Goal: Check status: Check status

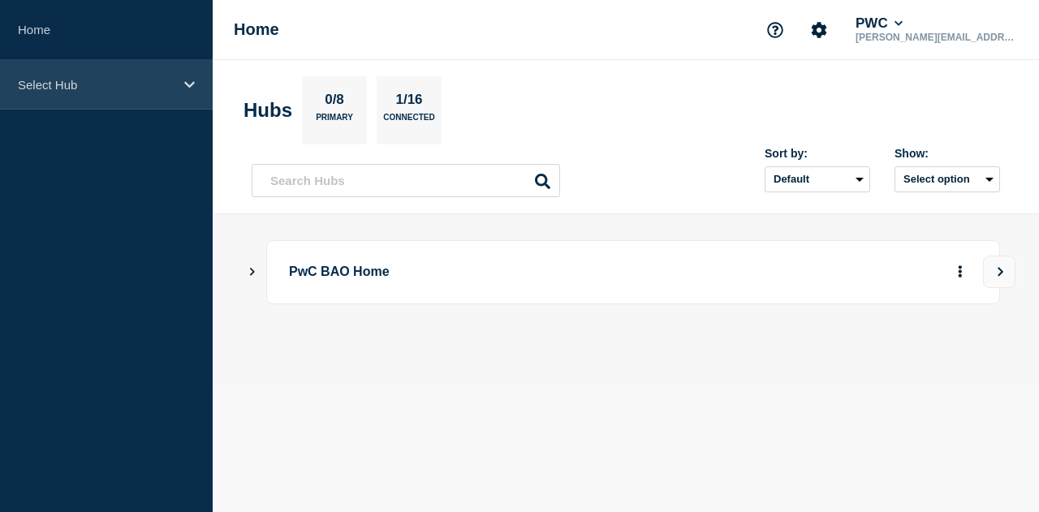
click at [85, 93] on div "Select Hub" at bounding box center [106, 85] width 213 height 50
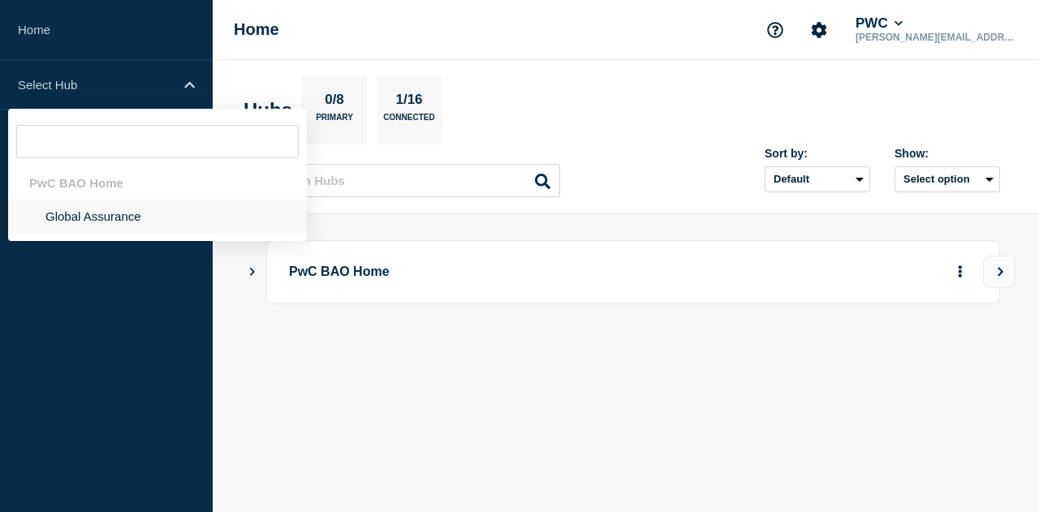
click at [94, 212] on li "Global Assurance" at bounding box center [157, 216] width 299 height 33
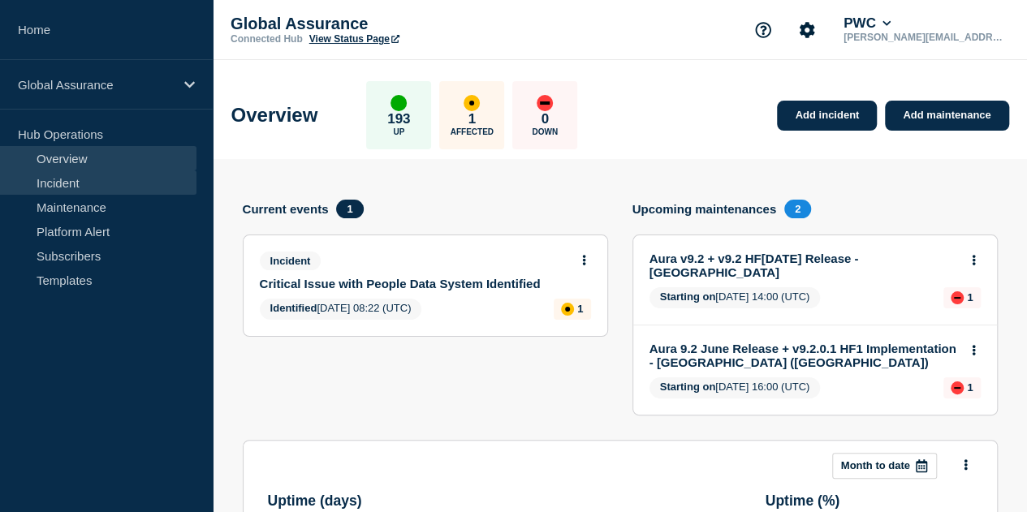
click at [74, 184] on link "Incident" at bounding box center [98, 182] width 196 height 24
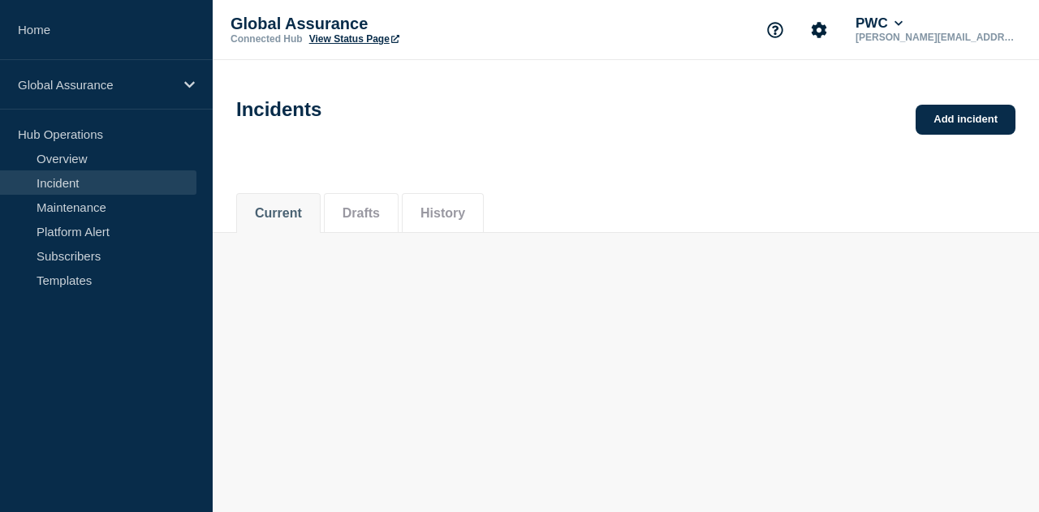
click at [77, 183] on link "Incident" at bounding box center [98, 182] width 196 height 24
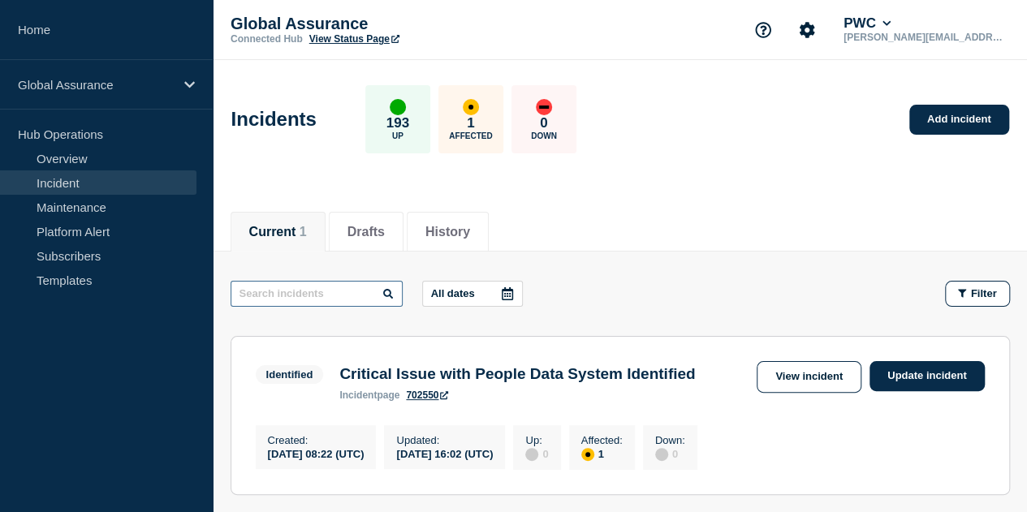
click at [358, 288] on input "text" at bounding box center [316, 294] width 172 height 26
paste input "INC25655332"
type input "INC25655332"
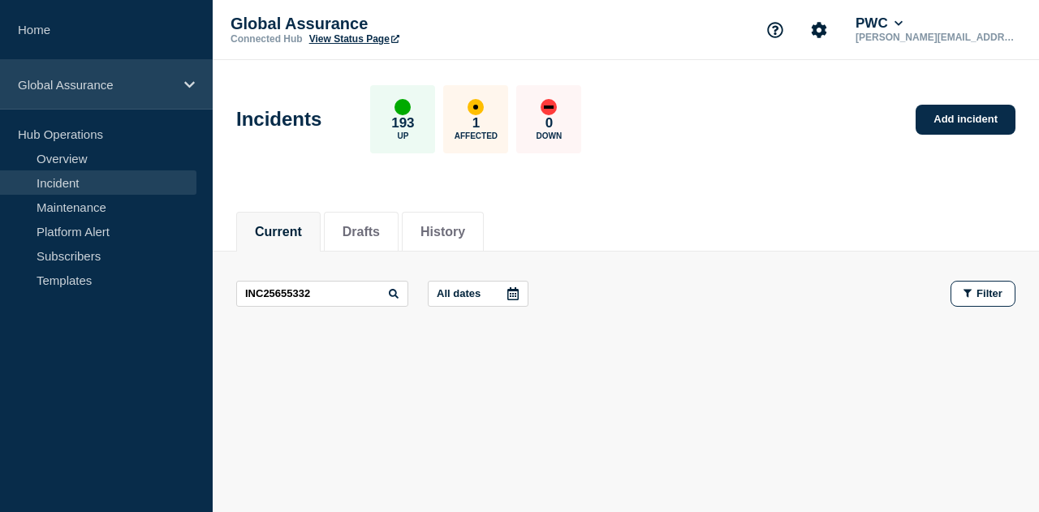
click at [90, 97] on div "Global Assurance" at bounding box center [106, 85] width 213 height 50
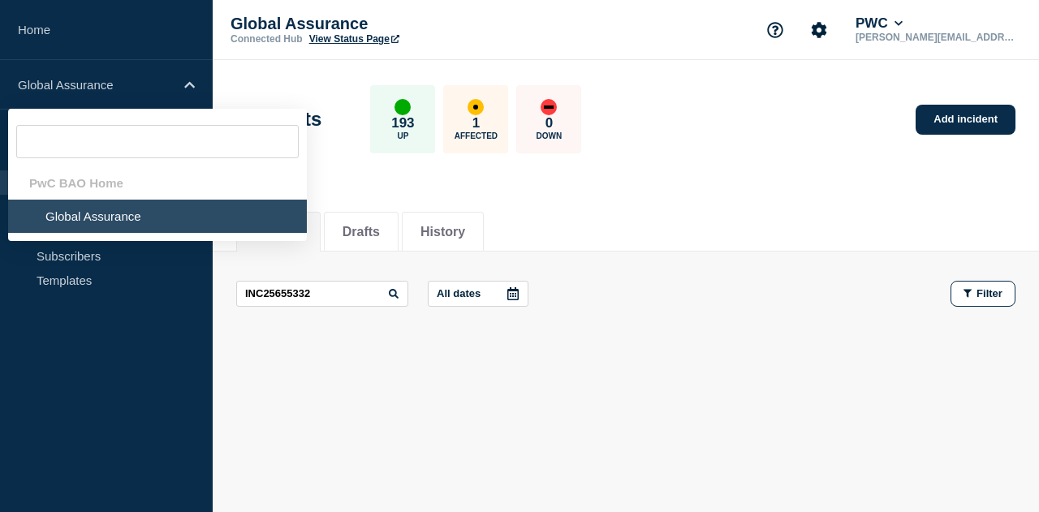
click at [86, 210] on li "Global Assurance" at bounding box center [157, 216] width 299 height 33
click at [88, 179] on div "PwC BAO Home" at bounding box center [157, 182] width 299 height 33
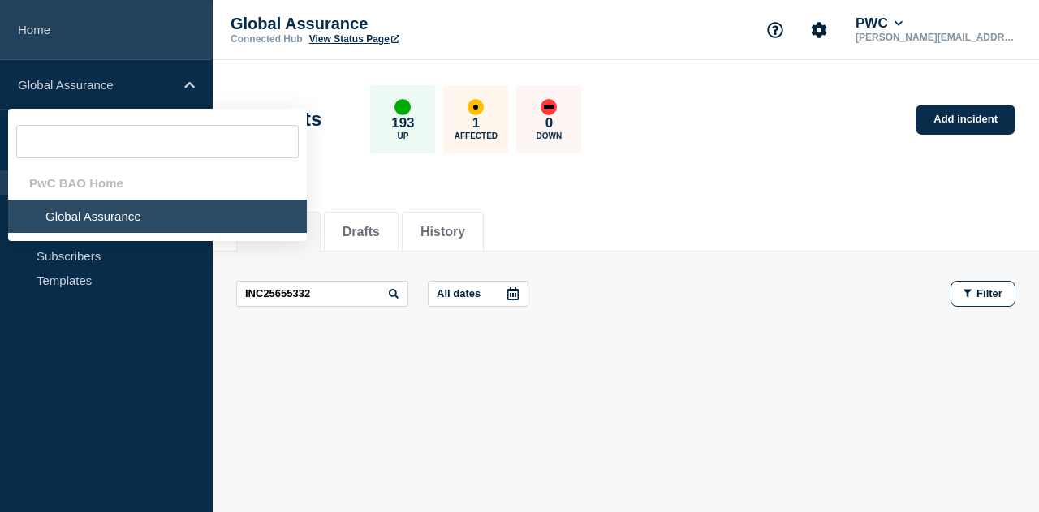
click at [101, 41] on link "Home" at bounding box center [106, 30] width 213 height 60
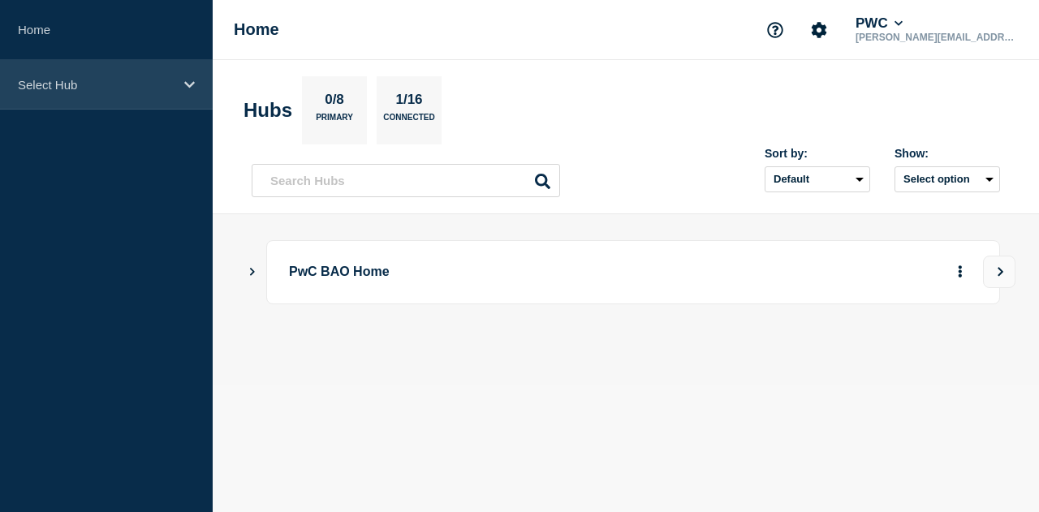
click at [105, 88] on p "Select Hub" at bounding box center [96, 85] width 156 height 14
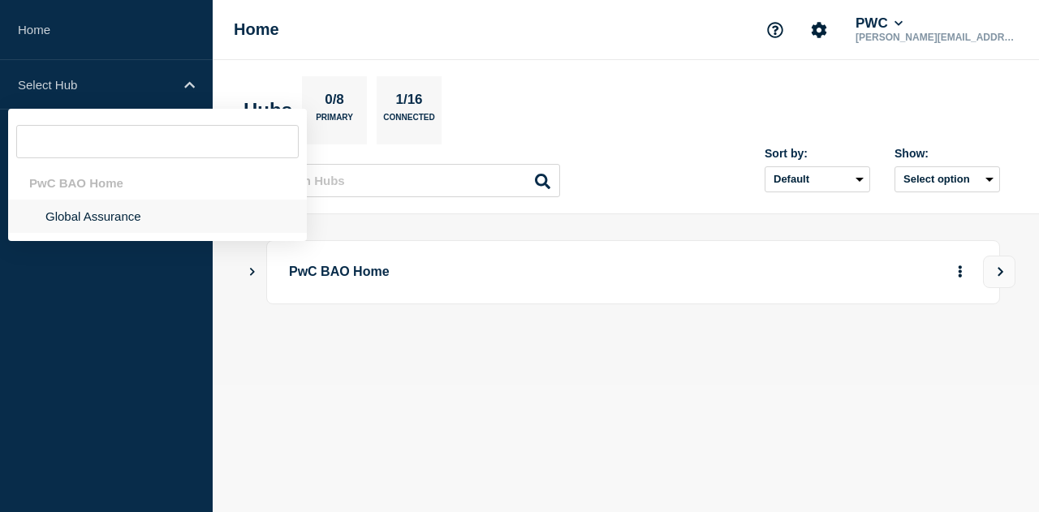
click at [97, 220] on li "Global Assurance" at bounding box center [157, 216] width 299 height 33
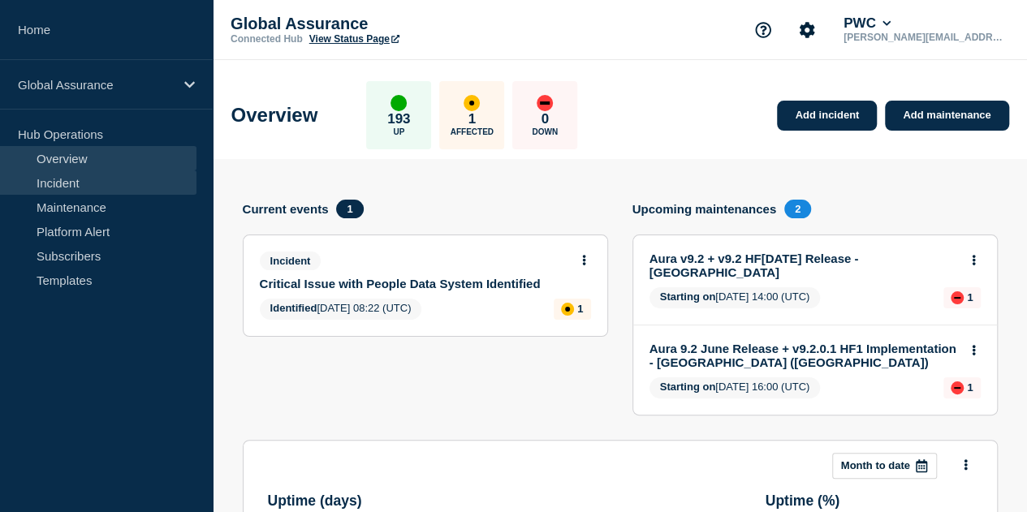
click at [88, 189] on link "Incident" at bounding box center [98, 182] width 196 height 24
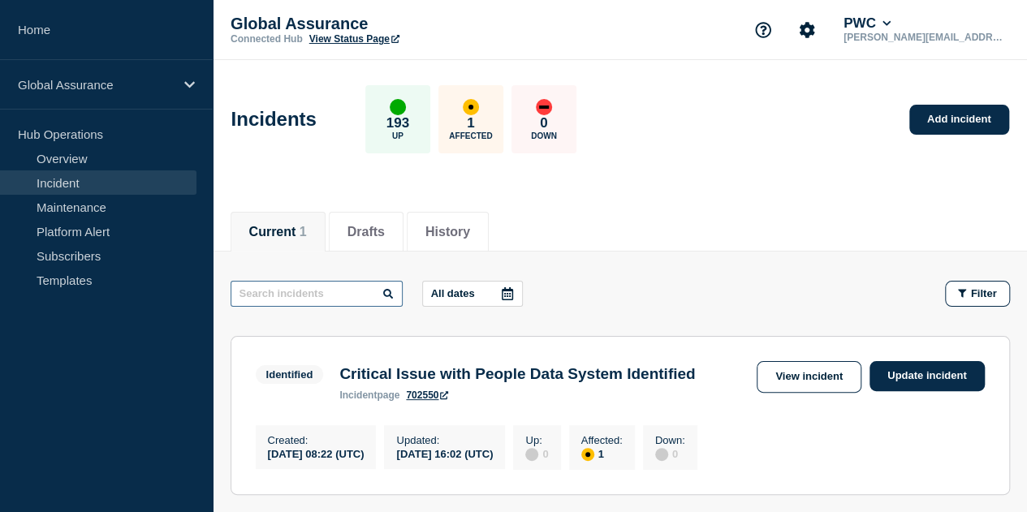
click at [354, 292] on input "text" at bounding box center [316, 294] width 172 height 26
click at [489, 225] on li "History" at bounding box center [448, 232] width 82 height 40
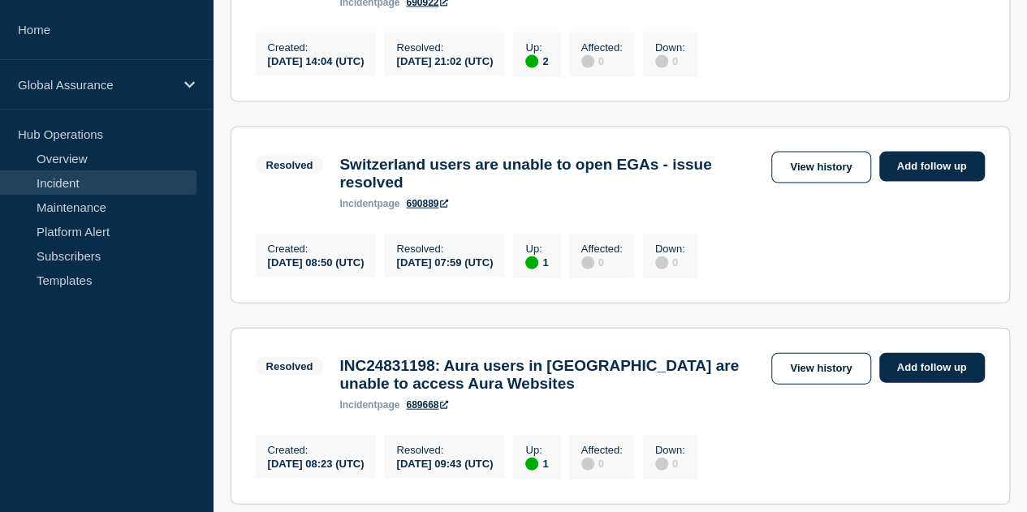
scroll to position [1866, 0]
